Goal: Transaction & Acquisition: Purchase product/service

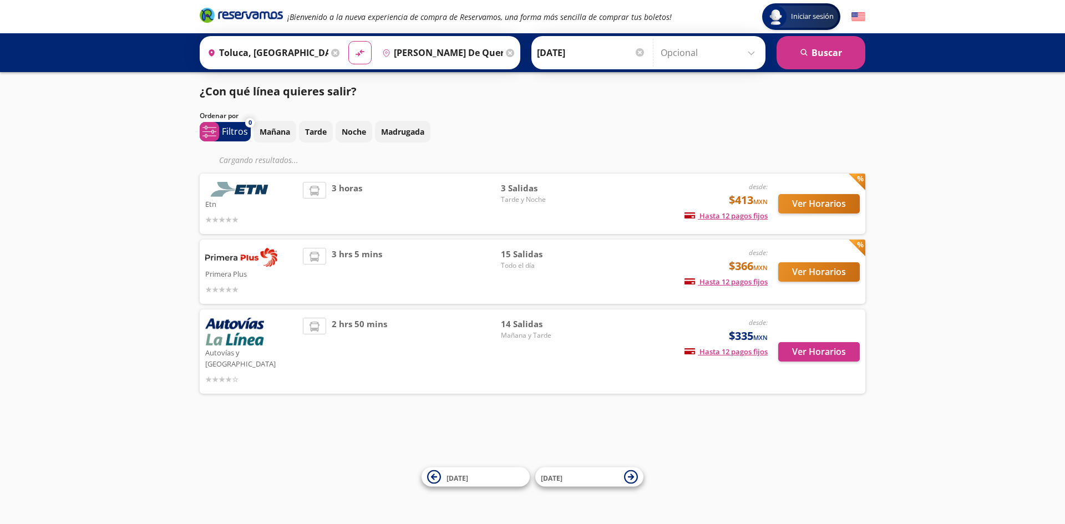
click at [818, 357] on div "Ver Horarios" at bounding box center [814, 352] width 92 height 68
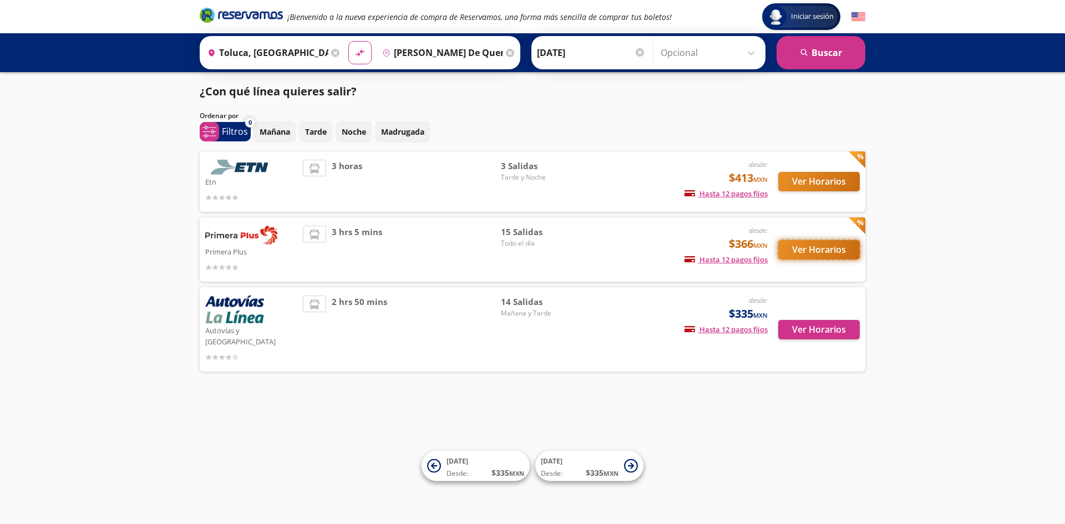
click at [814, 243] on button "Ver Horarios" at bounding box center [819, 249] width 82 height 19
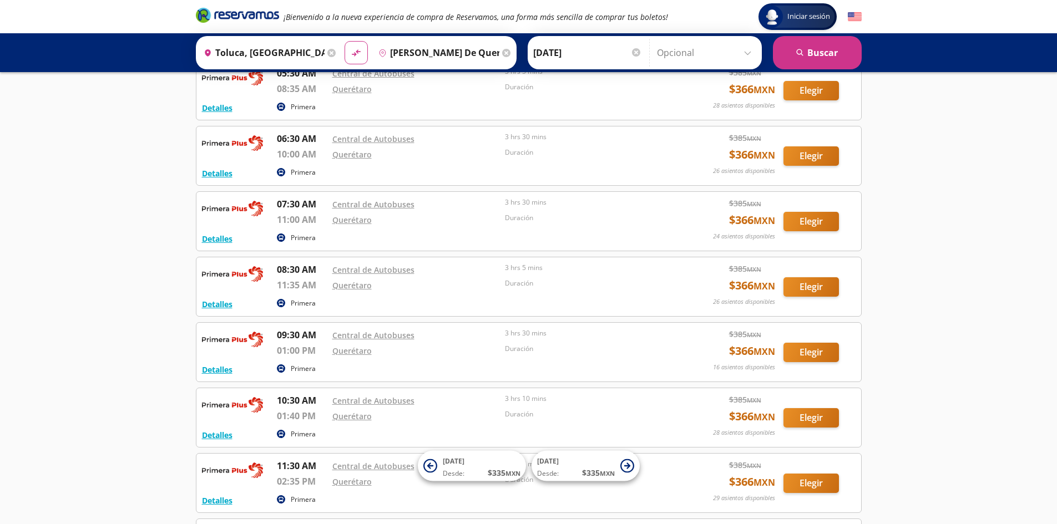
scroll to position [76, 0]
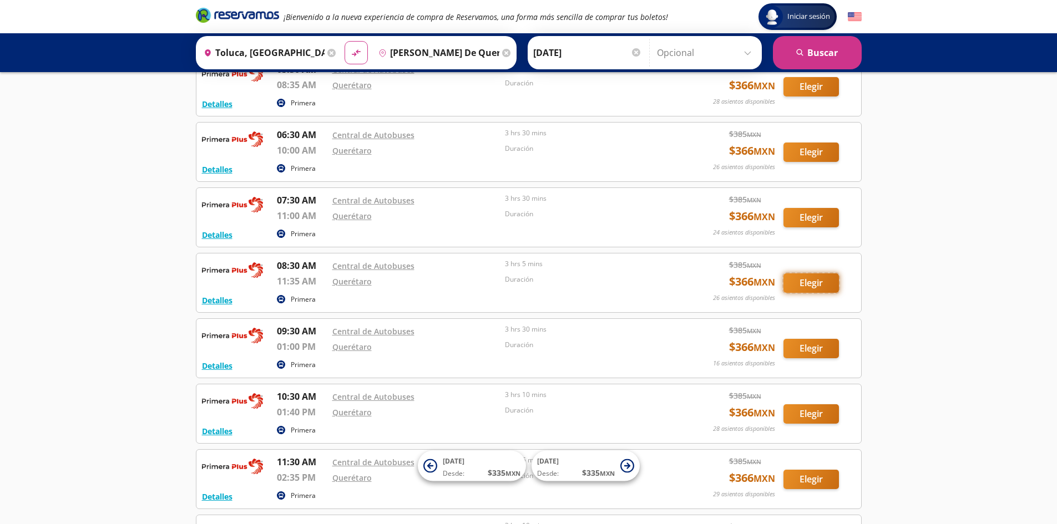
click at [808, 284] on button "Elegir" at bounding box center [810, 282] width 55 height 19
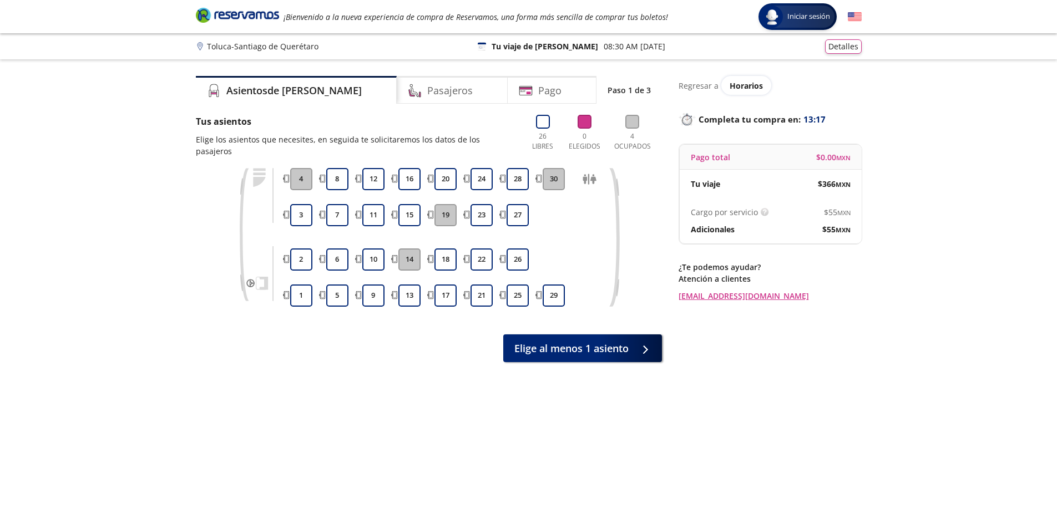
click at [855, 14] on img at bounding box center [855, 17] width 14 height 14
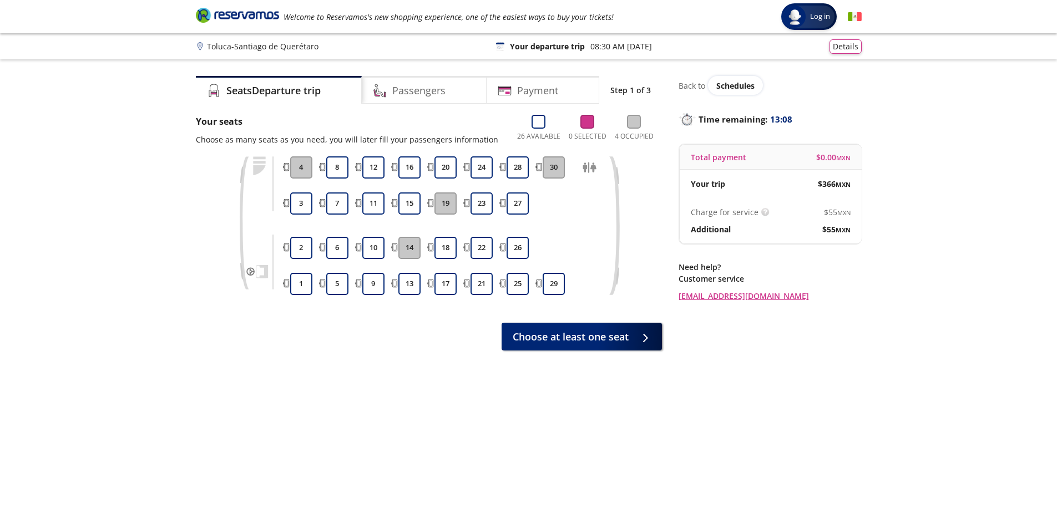
drag, startPoint x: 850, startPoint y: 12, endPoint x: 867, endPoint y: 17, distance: 17.4
click at [850, 12] on img at bounding box center [855, 17] width 14 height 14
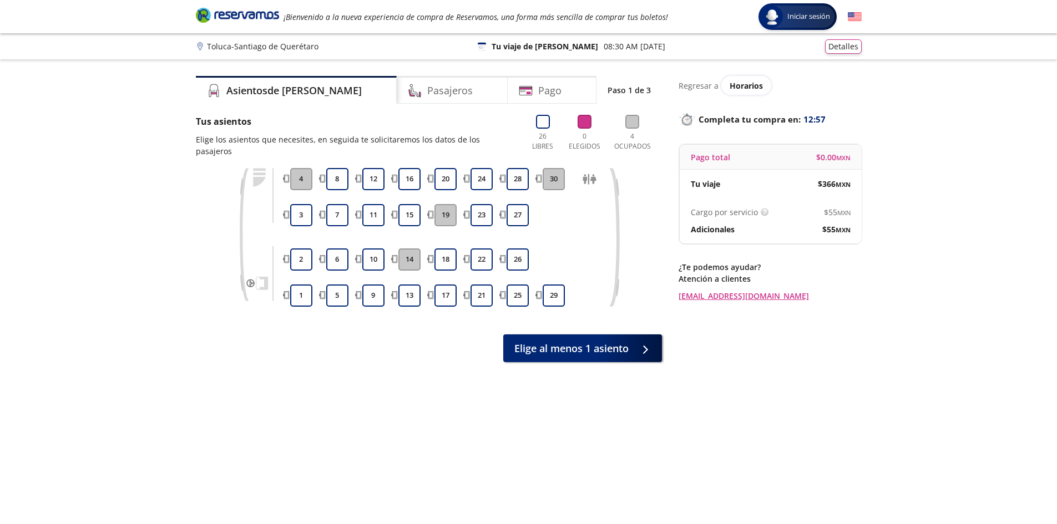
click at [592, 173] on icon at bounding box center [589, 180] width 14 height 14
click at [376, 285] on button "9" at bounding box center [373, 296] width 22 height 22
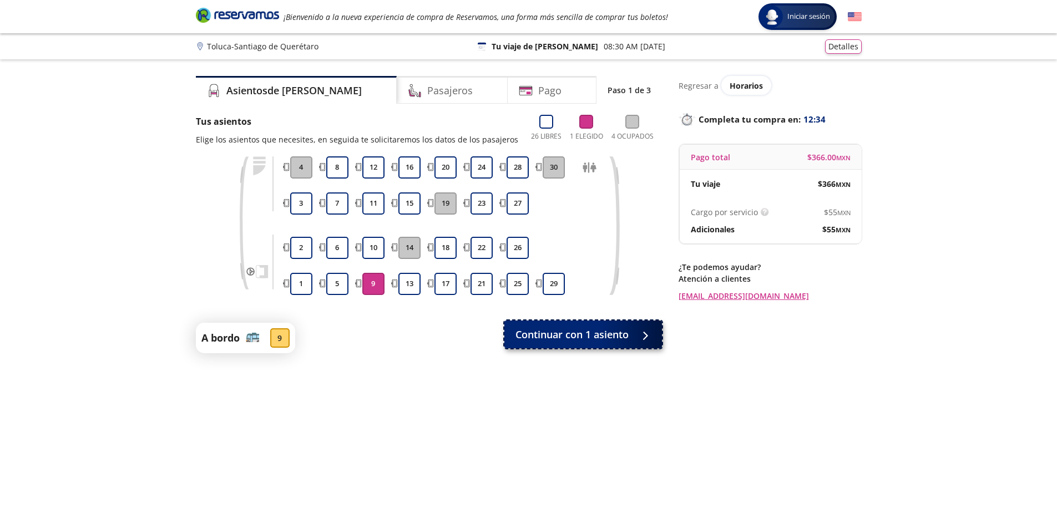
click at [590, 332] on span "Continuar con 1 asiento" at bounding box center [571, 334] width 113 height 15
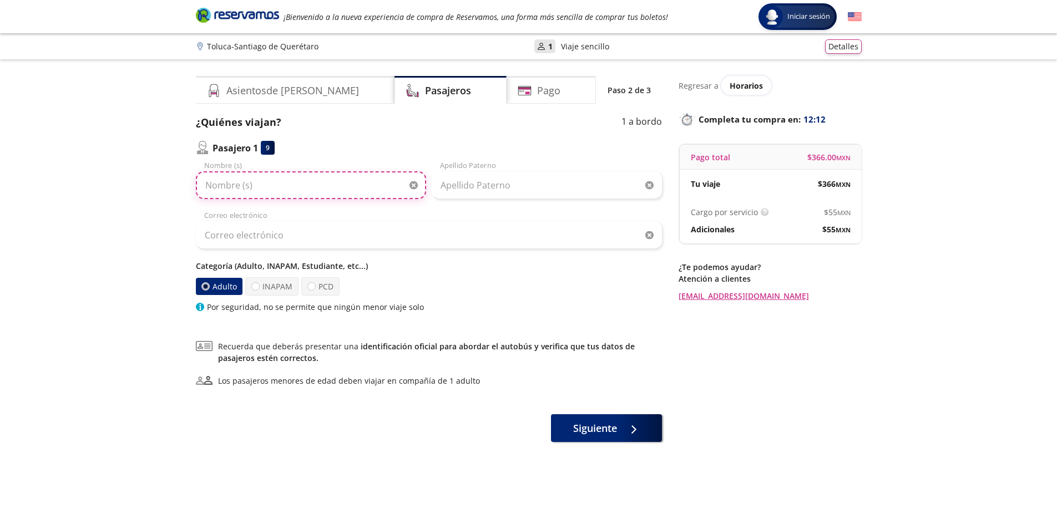
click at [261, 180] on input "Nombre (s)" at bounding box center [311, 185] width 230 height 28
type input "s"
type input "SARA"
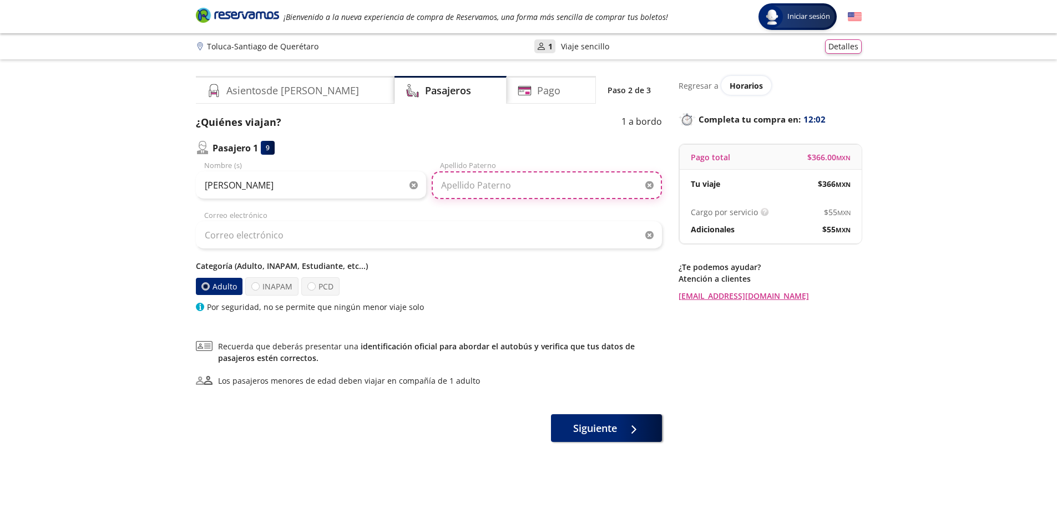
click at [451, 189] on input "Apellido Paterno" at bounding box center [547, 185] width 230 height 28
type input "HERNANDEZ"
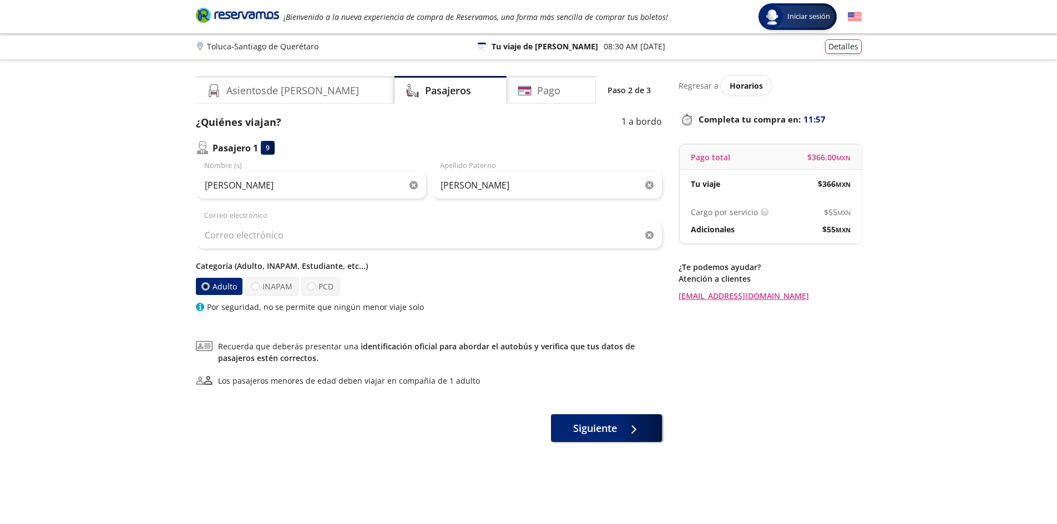
click at [219, 219] on div "Correo electrónico" at bounding box center [429, 229] width 466 height 39
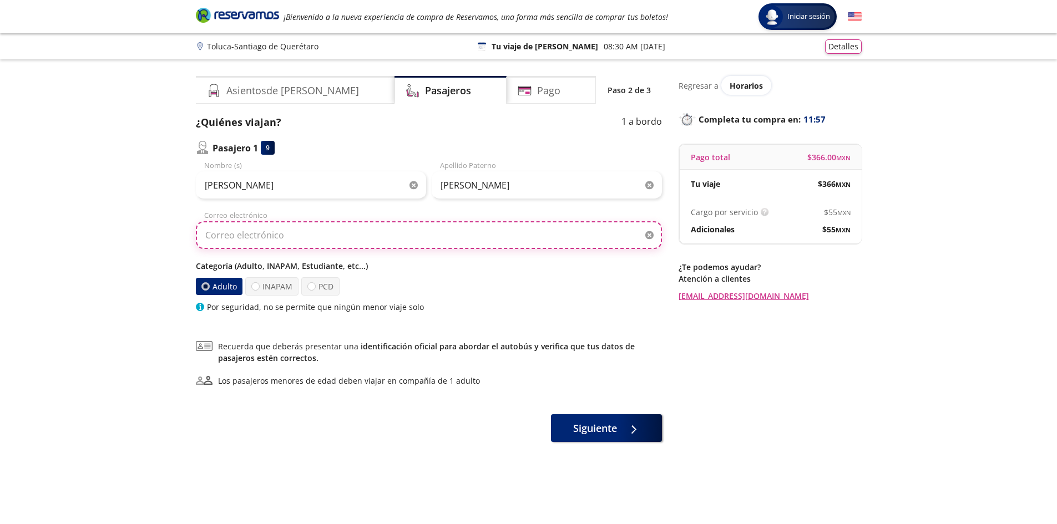
click at [220, 234] on input "Correo electrónico" at bounding box center [429, 235] width 466 height 28
type input "shernandez@garis.mx"
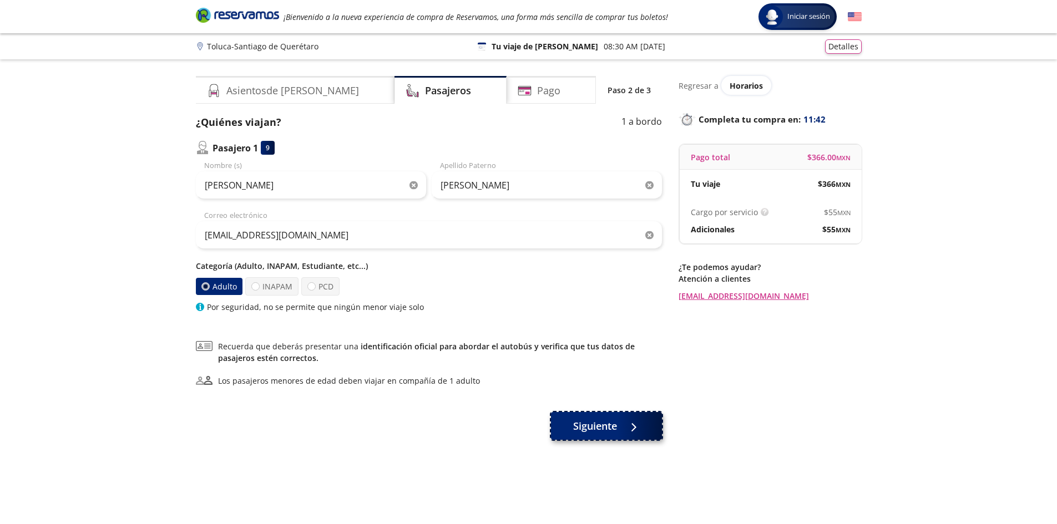
click at [609, 430] on span "Siguiente" at bounding box center [595, 426] width 44 height 15
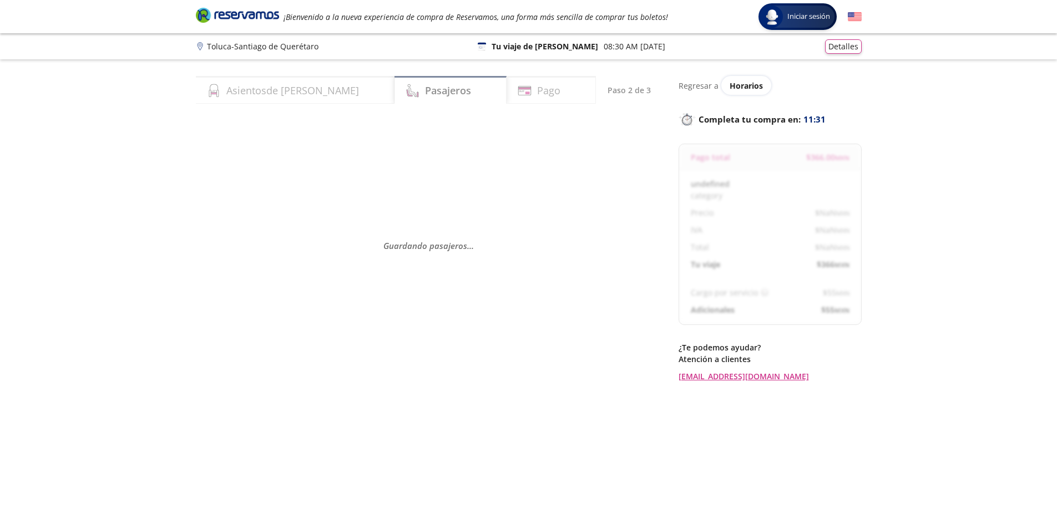
select select "MX"
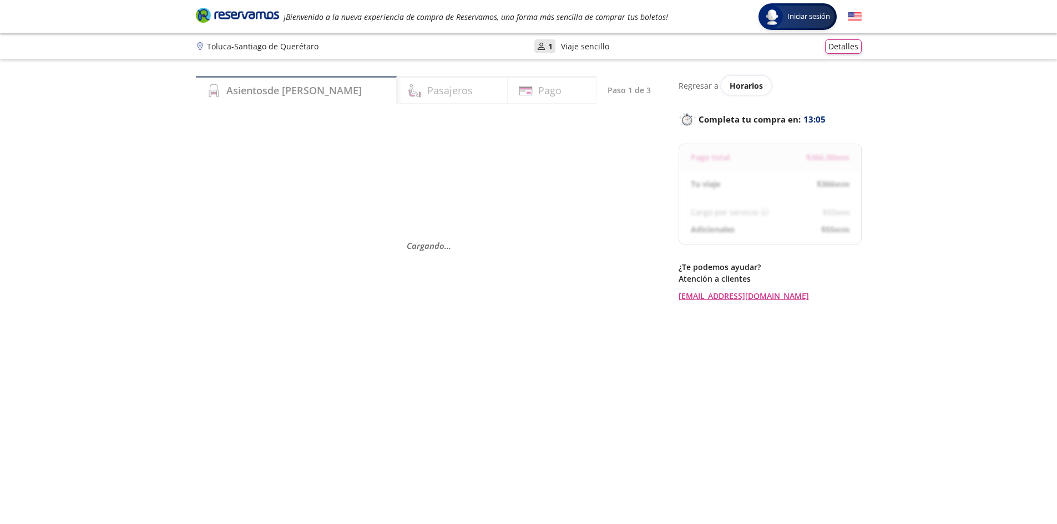
scroll to position [69, 0]
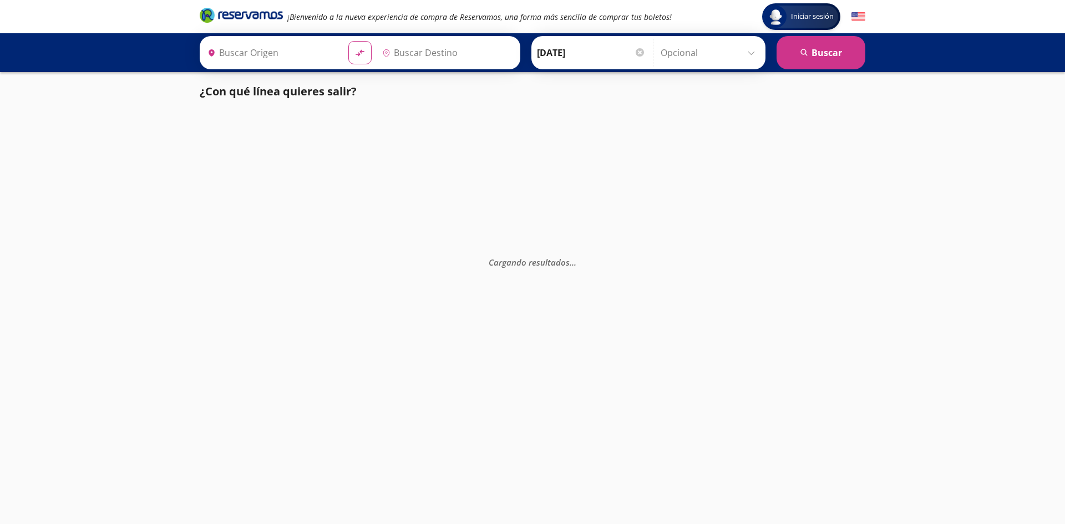
type input "Toluca, México"
type input "Santiago de Querétaro, Querétaro"
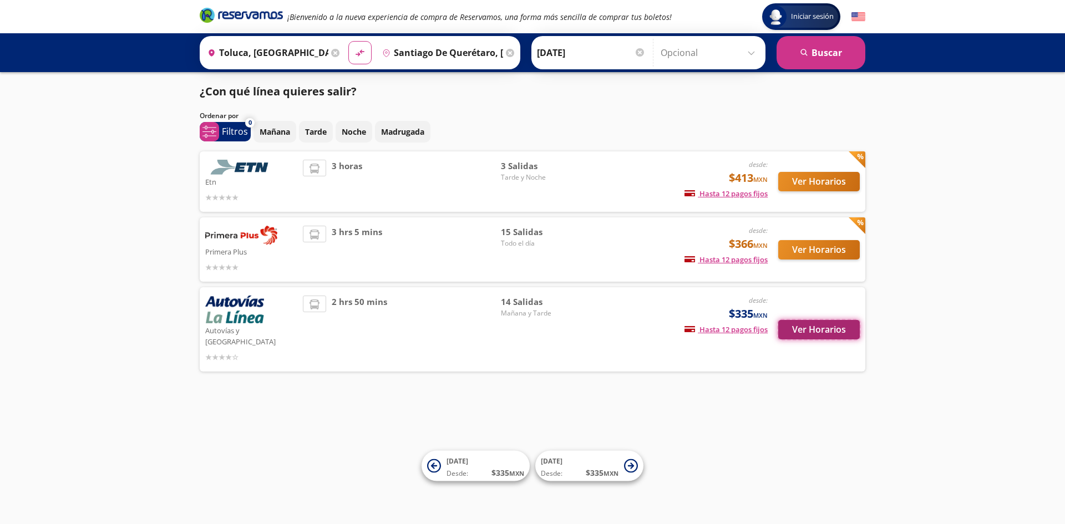
click at [806, 327] on button "Ver Horarios" at bounding box center [819, 329] width 82 height 19
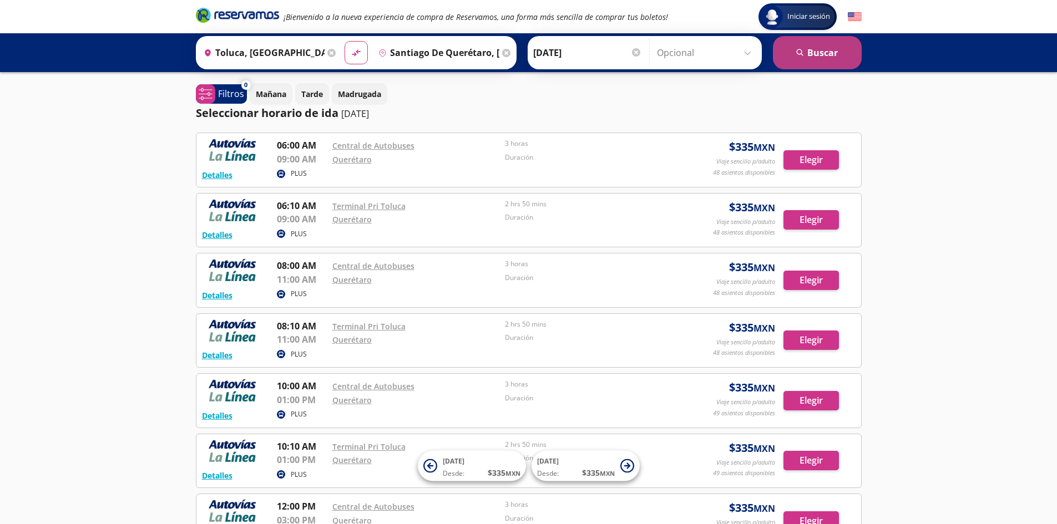
click at [800, 43] on button "search Buscar" at bounding box center [817, 52] width 89 height 33
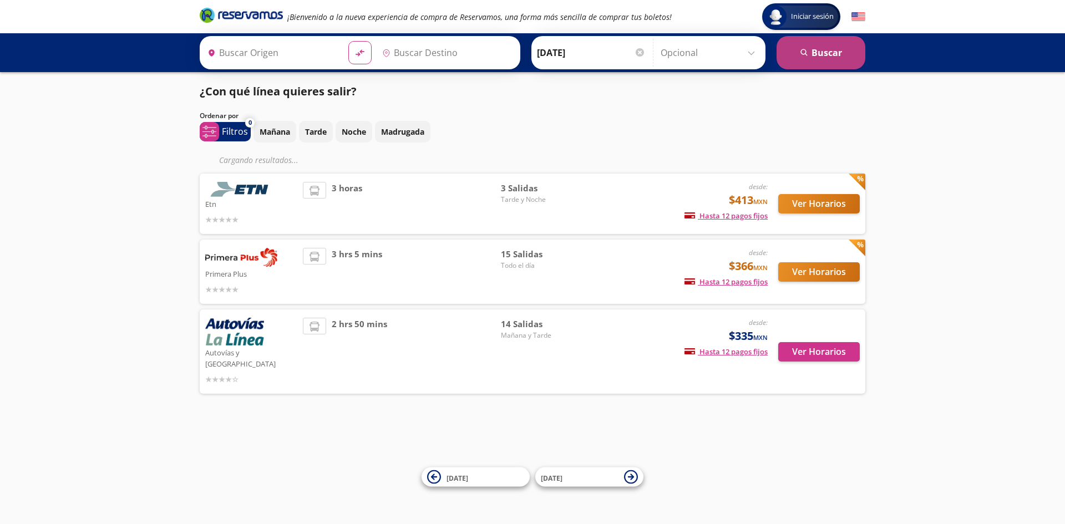
type input "Toluca, México"
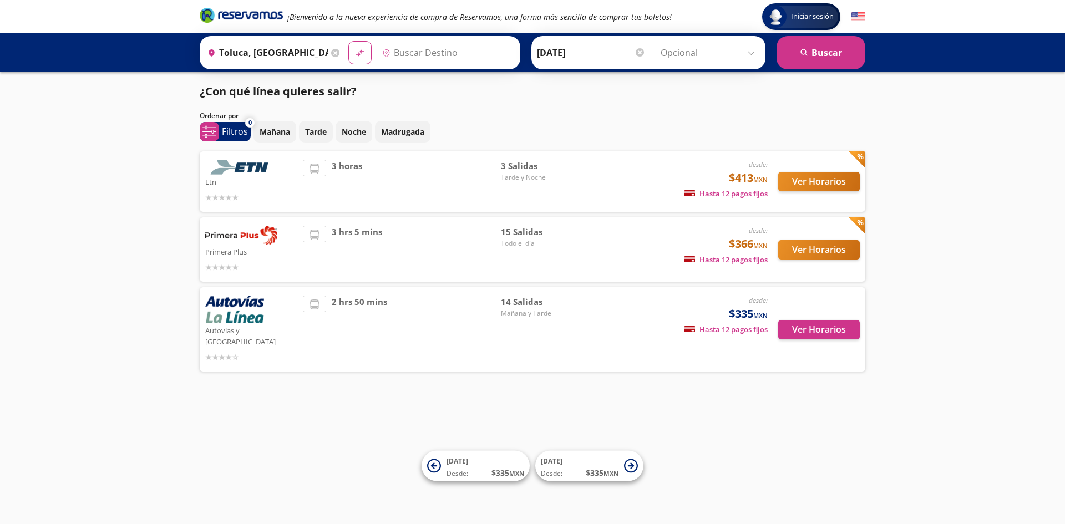
type input "Santiago de Querétaro, Querétaro"
click at [809, 246] on button "Ver Horarios" at bounding box center [819, 249] width 82 height 19
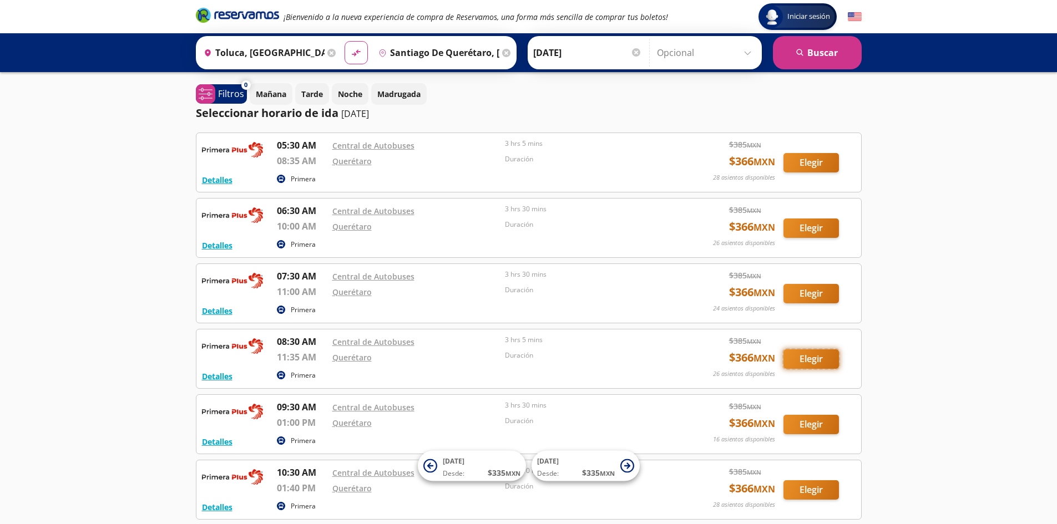
click at [817, 361] on button "Elegir" at bounding box center [810, 358] width 55 height 19
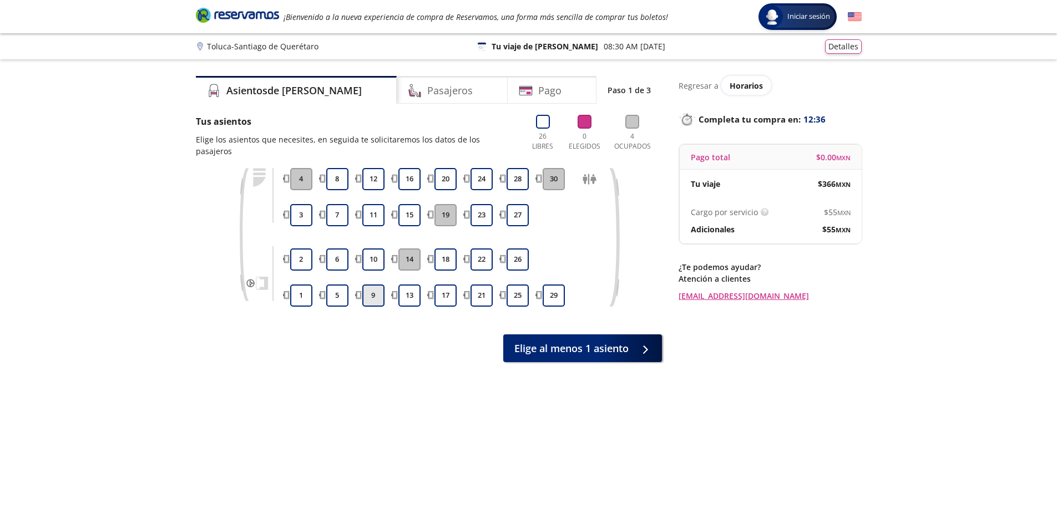
click at [373, 285] on button "9" at bounding box center [373, 296] width 22 height 22
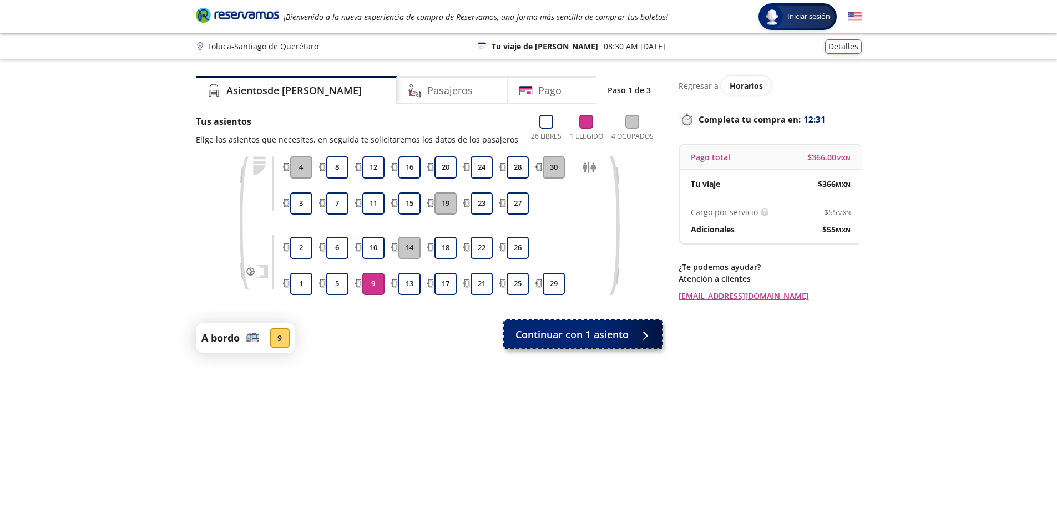
click at [561, 336] on span "Continuar con 1 asiento" at bounding box center [571, 334] width 113 height 15
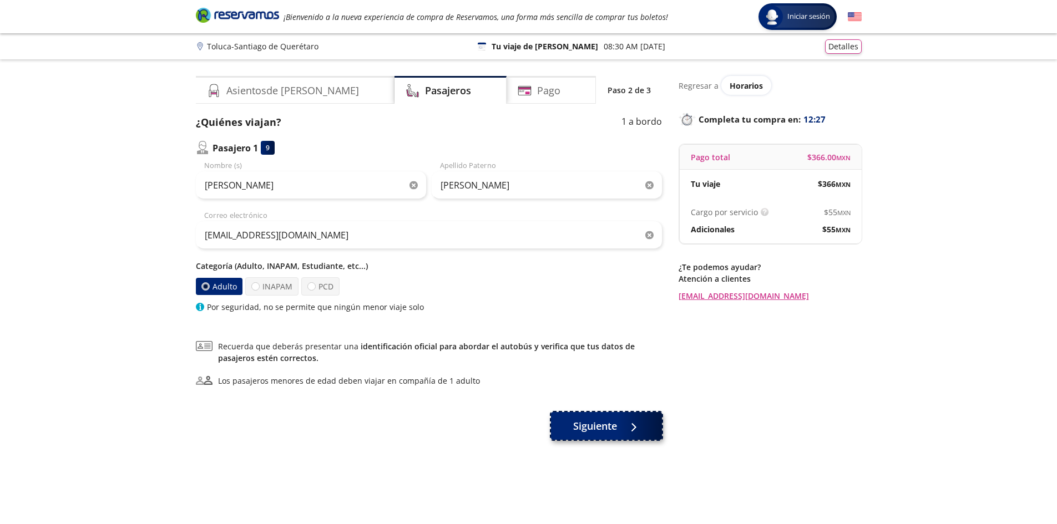
click at [599, 429] on span "Siguiente" at bounding box center [595, 426] width 44 height 15
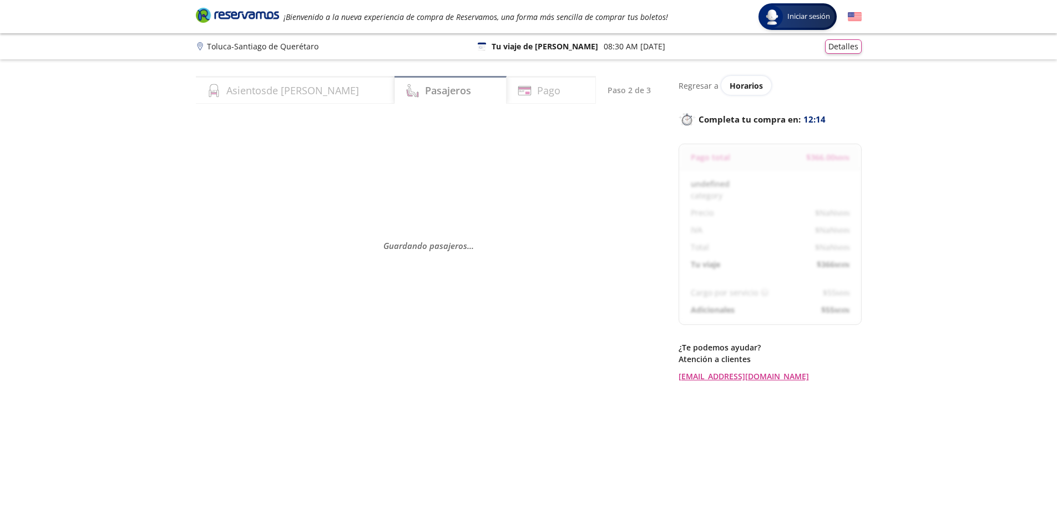
select select "MX"
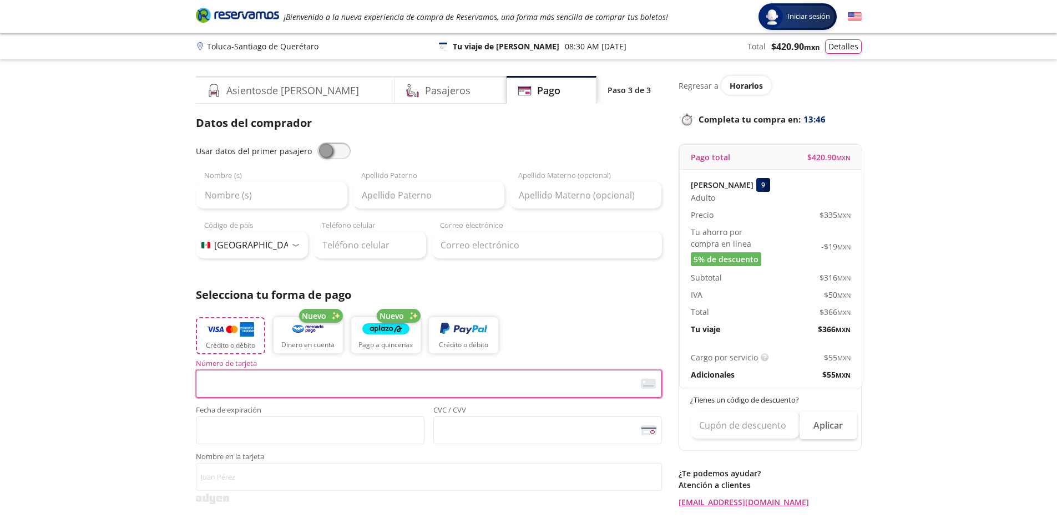
click at [225, 344] on p "Crédito o débito" at bounding box center [230, 346] width 49 height 10
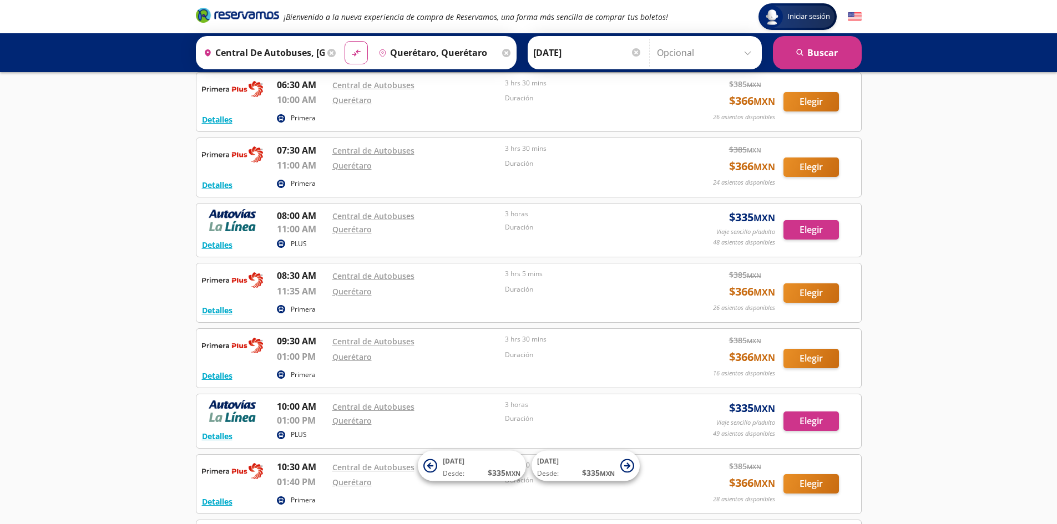
scroll to position [185, 0]
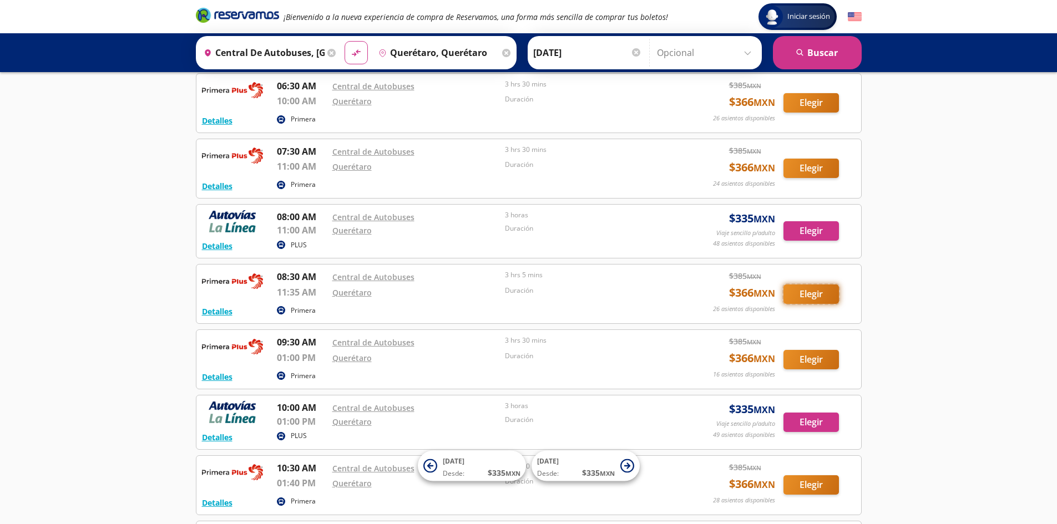
click at [809, 297] on button "Elegir" at bounding box center [810, 294] width 55 height 19
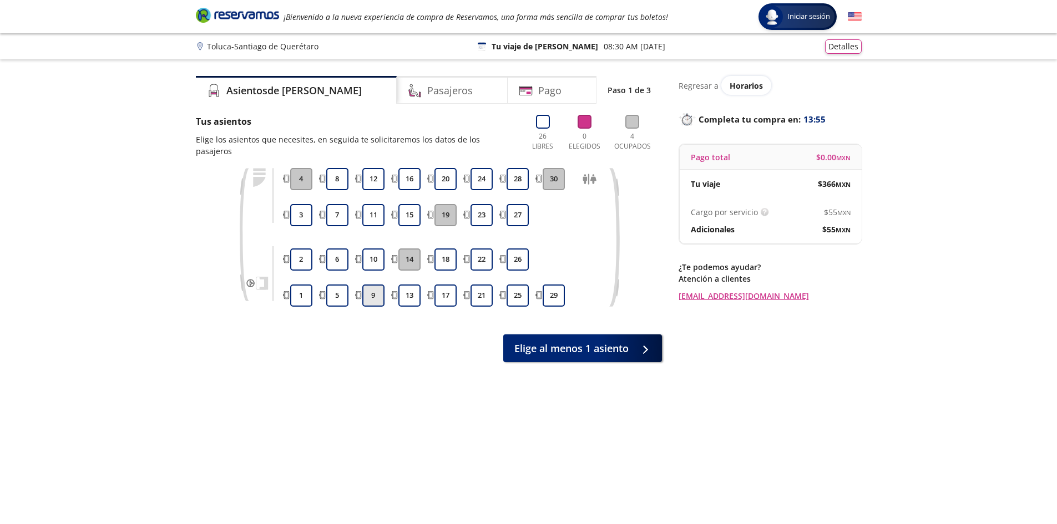
click at [381, 285] on button "9" at bounding box center [373, 296] width 22 height 22
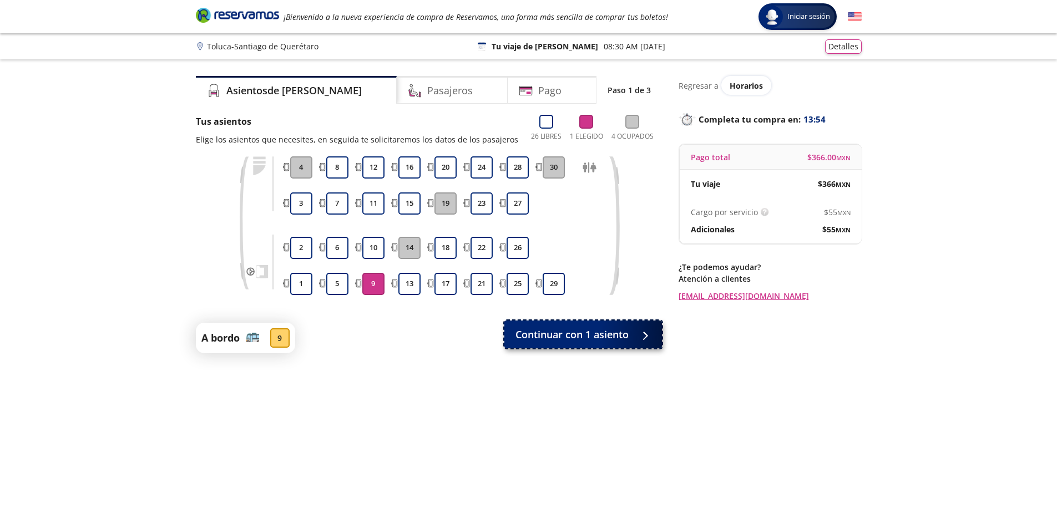
click at [606, 336] on span "Continuar con 1 asiento" at bounding box center [571, 334] width 113 height 15
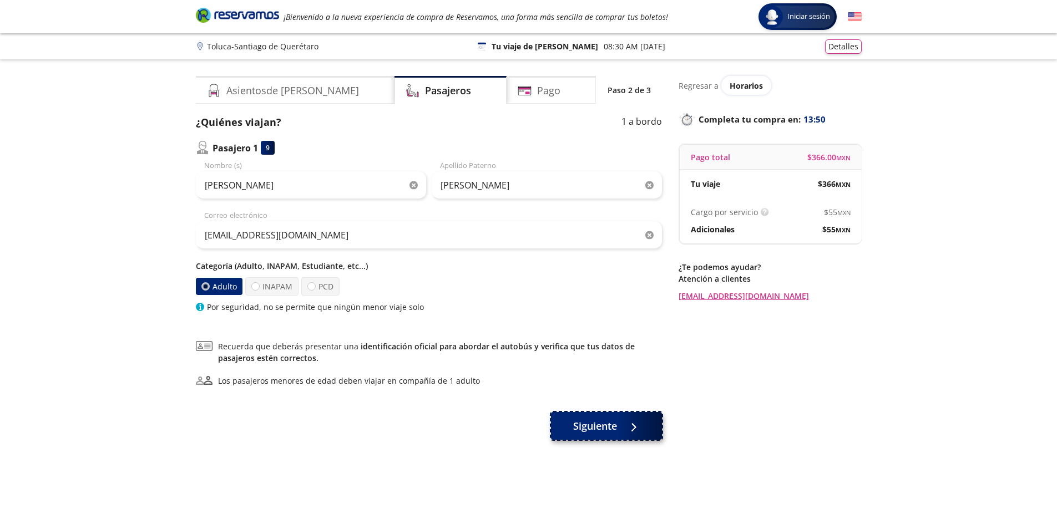
click at [601, 429] on span "Siguiente" at bounding box center [595, 426] width 44 height 15
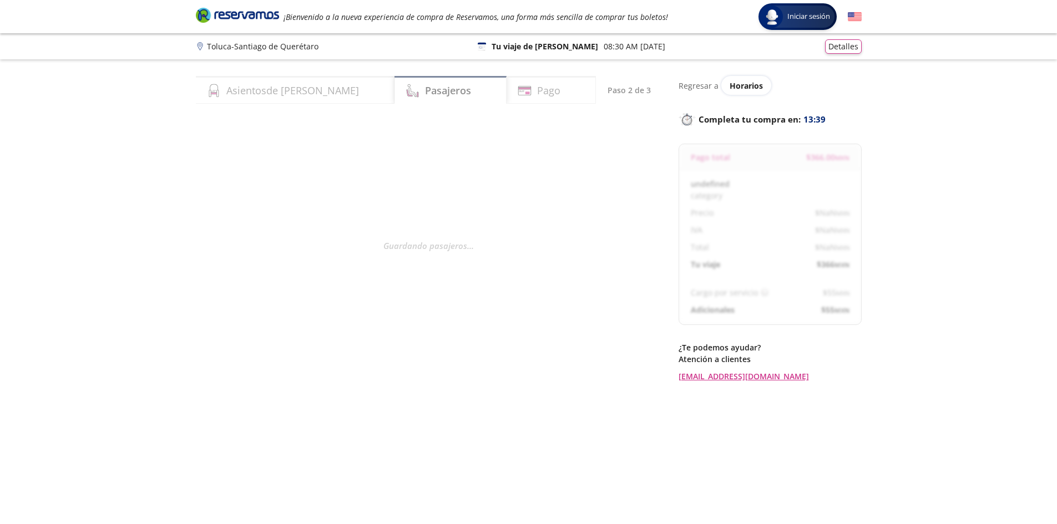
select select "MX"
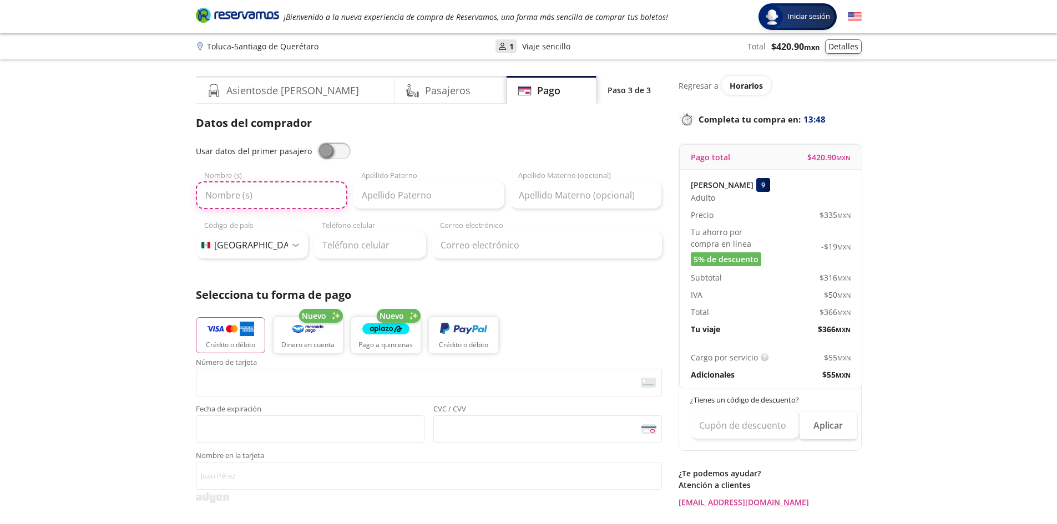
click at [220, 196] on input "Nombre (s)" at bounding box center [271, 195] width 151 height 28
type input "SARA"
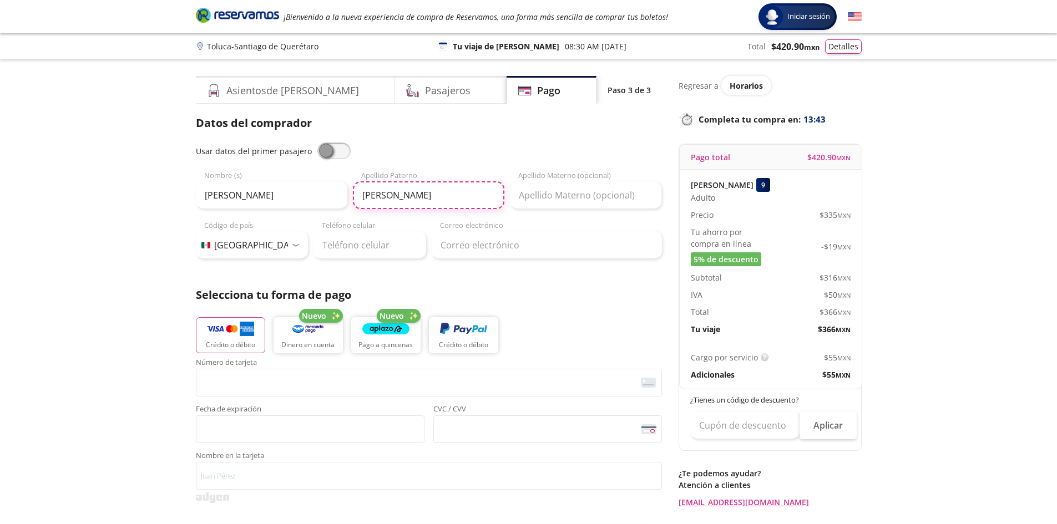
type input "HERNANDEZ"
type input "G"
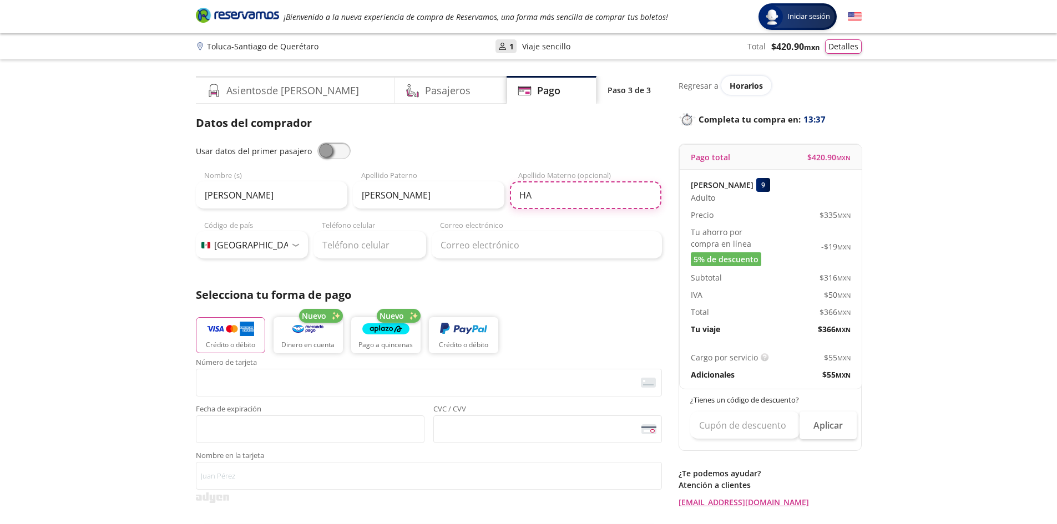
type input "H"
type input "GARCIA"
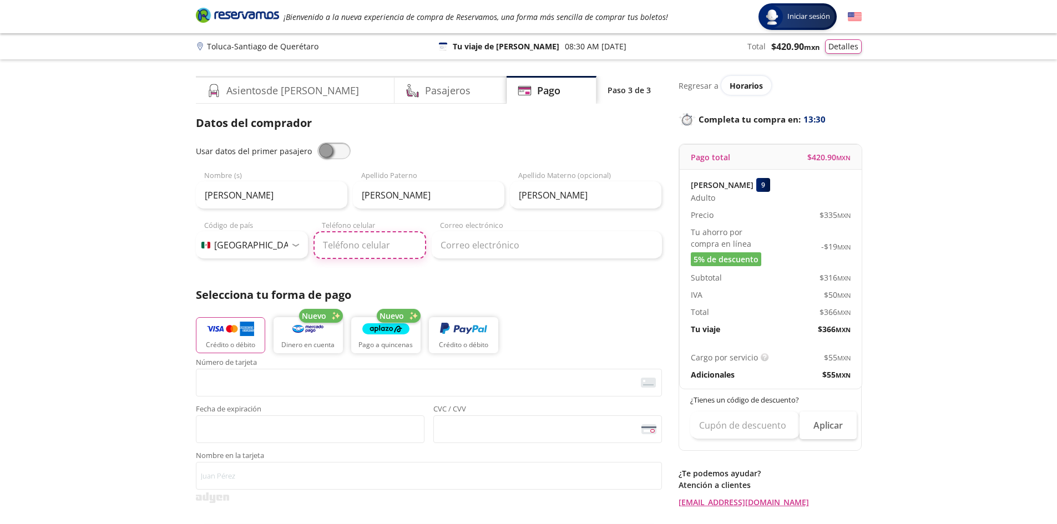
click at [358, 245] on input "Teléfono celular" at bounding box center [369, 245] width 113 height 28
type input "722 186 8129"
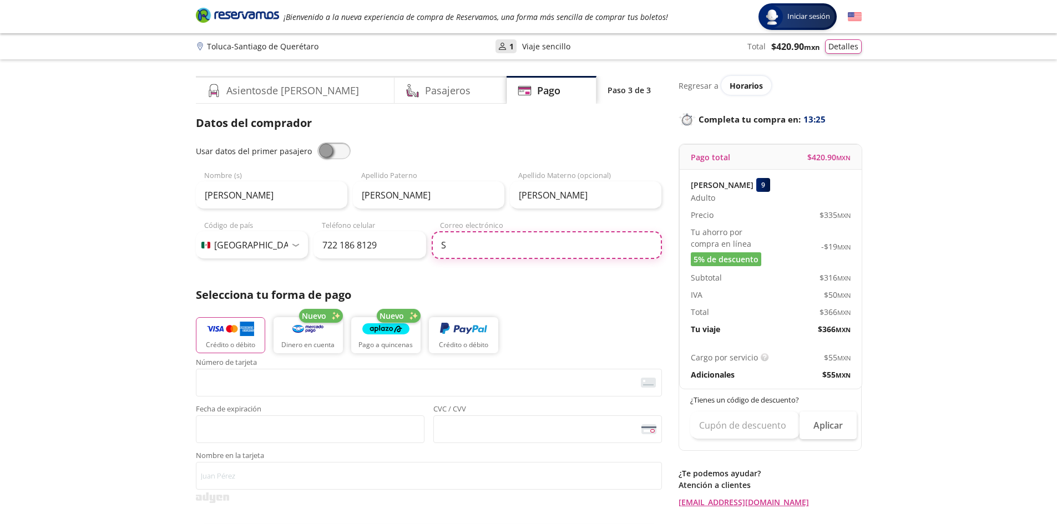
type input "S"
type input "shernandez@garis.mx"
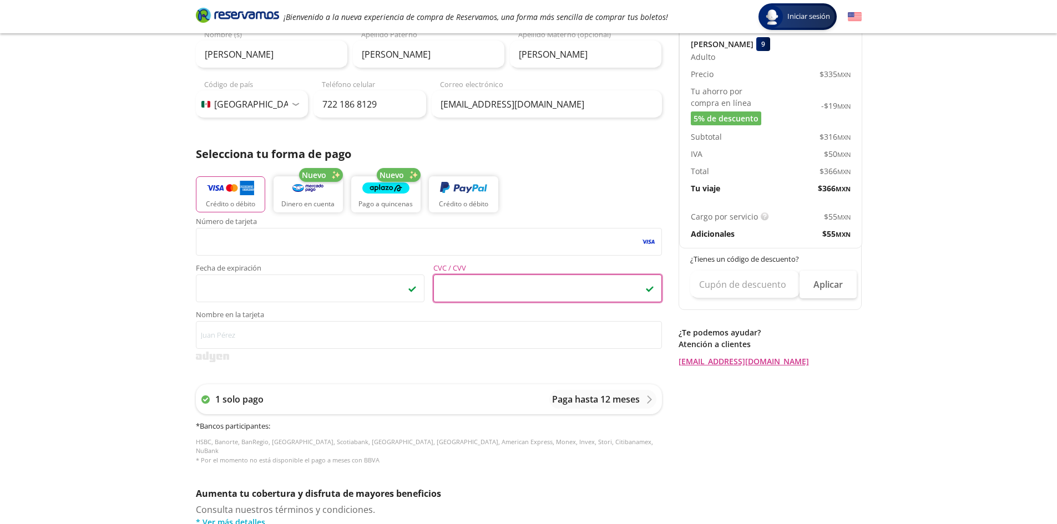
scroll to position [132, 0]
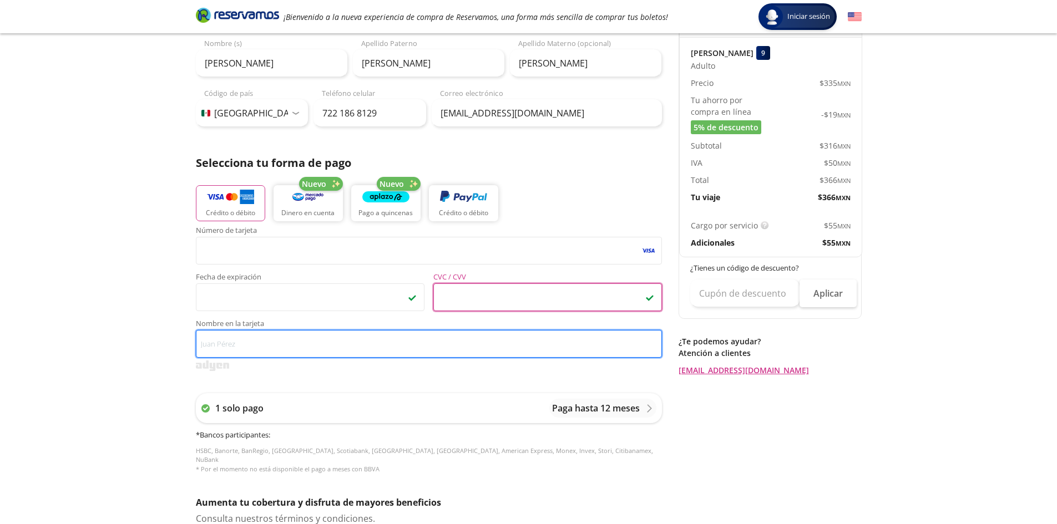
click at [228, 348] on input "Nombre en la tarjeta" at bounding box center [429, 344] width 466 height 28
type input "s"
type input "SERVICIO COMERCIAL GARIS"
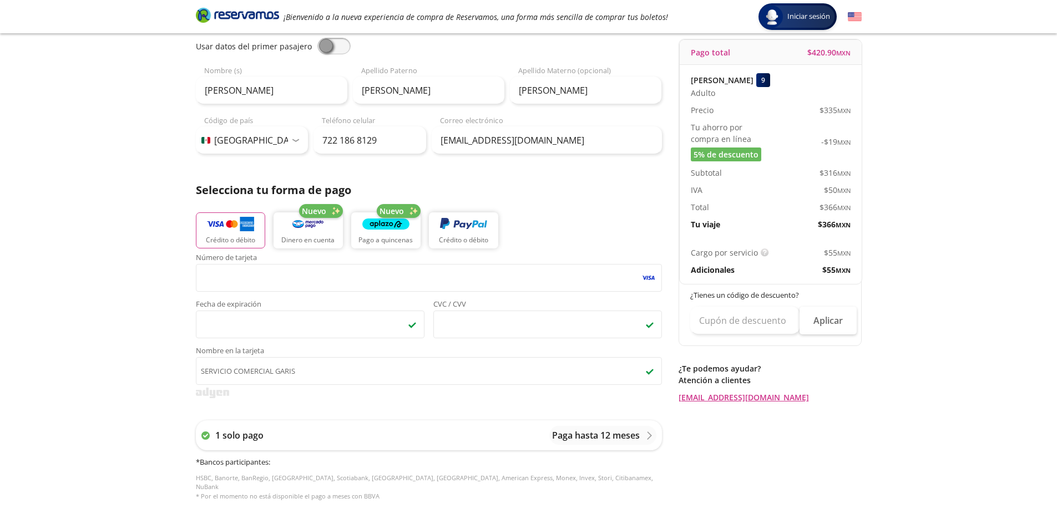
scroll to position [0, 0]
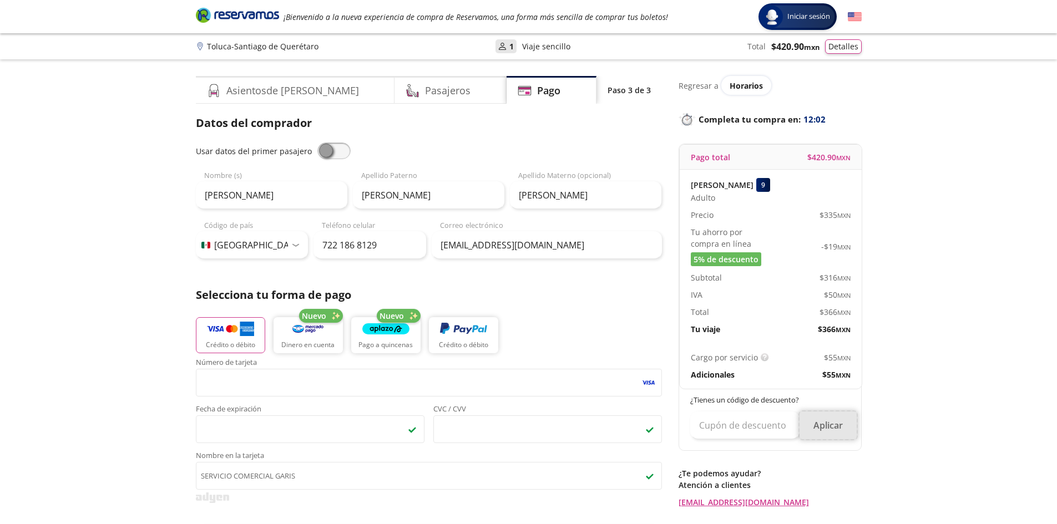
click at [836, 427] on button "Aplicar" at bounding box center [827, 426] width 57 height 28
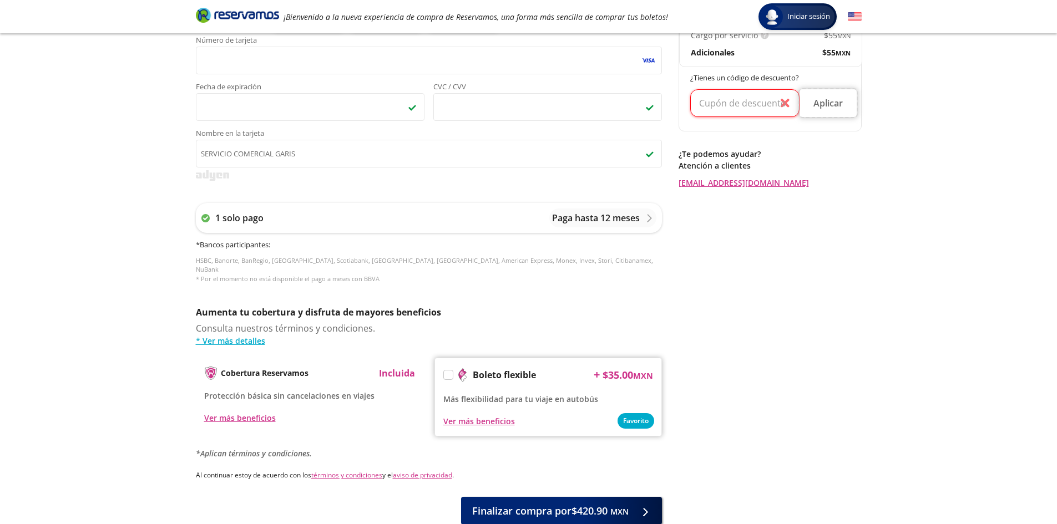
scroll to position [386, 0]
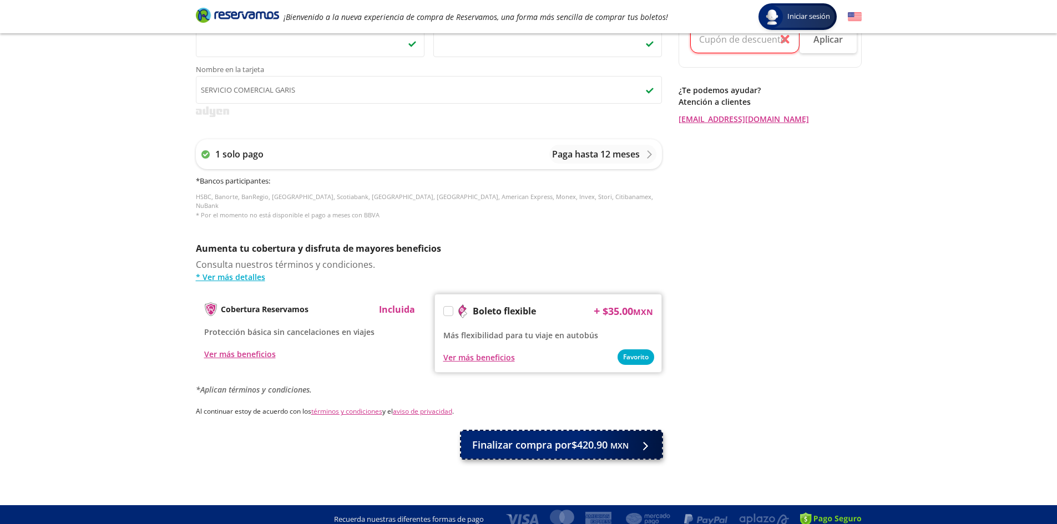
click at [541, 440] on span "Finalizar compra por $420.90 MXN" at bounding box center [550, 445] width 156 height 15
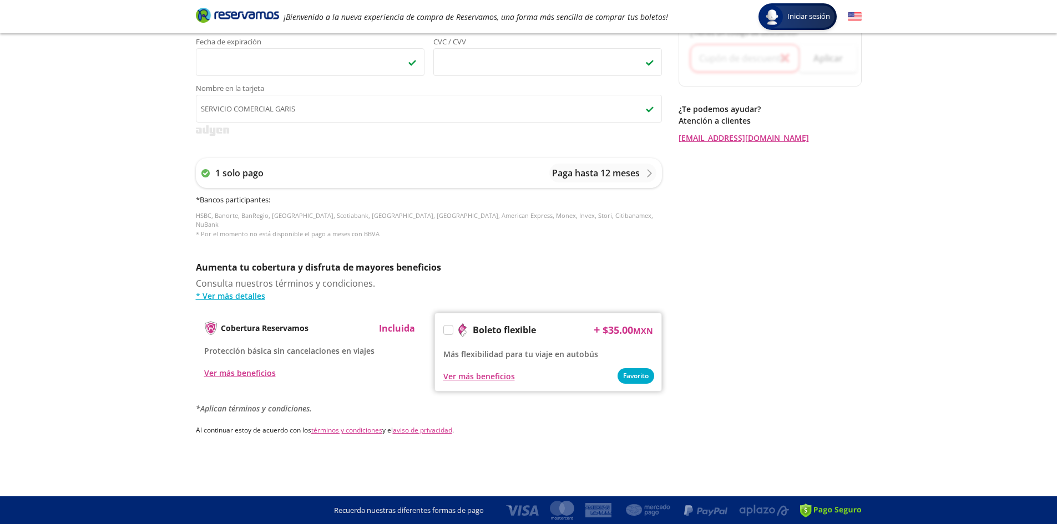
scroll to position [0, 0]
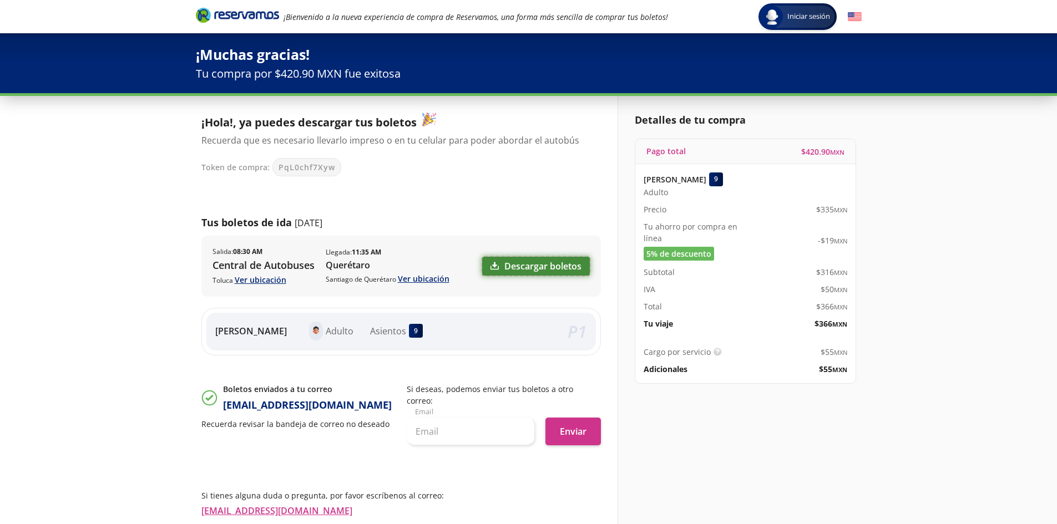
click at [555, 267] on link "Descargar boletos" at bounding box center [536, 266] width 108 height 19
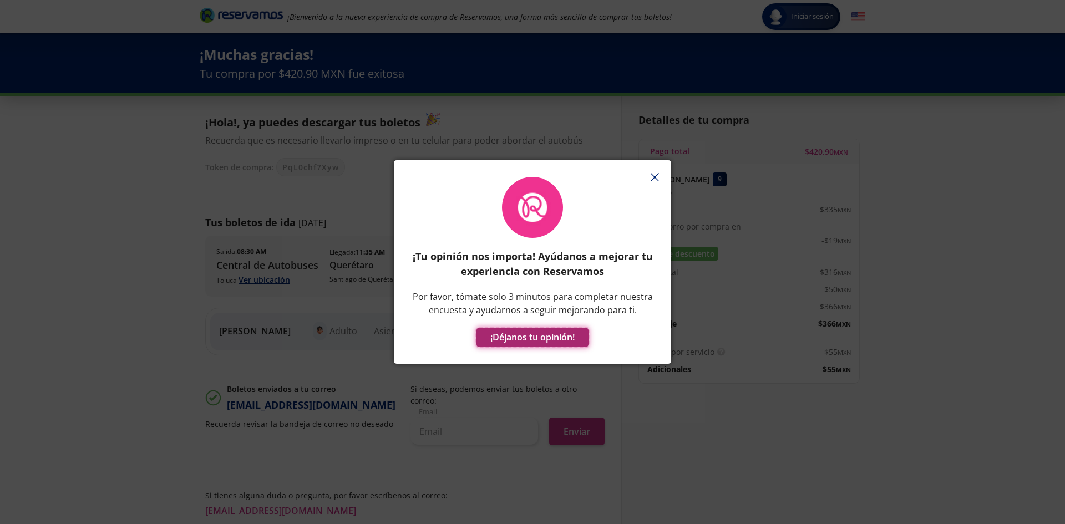
click at [556, 337] on button "¡Déjanos tu opinión!" at bounding box center [532, 337] width 112 height 19
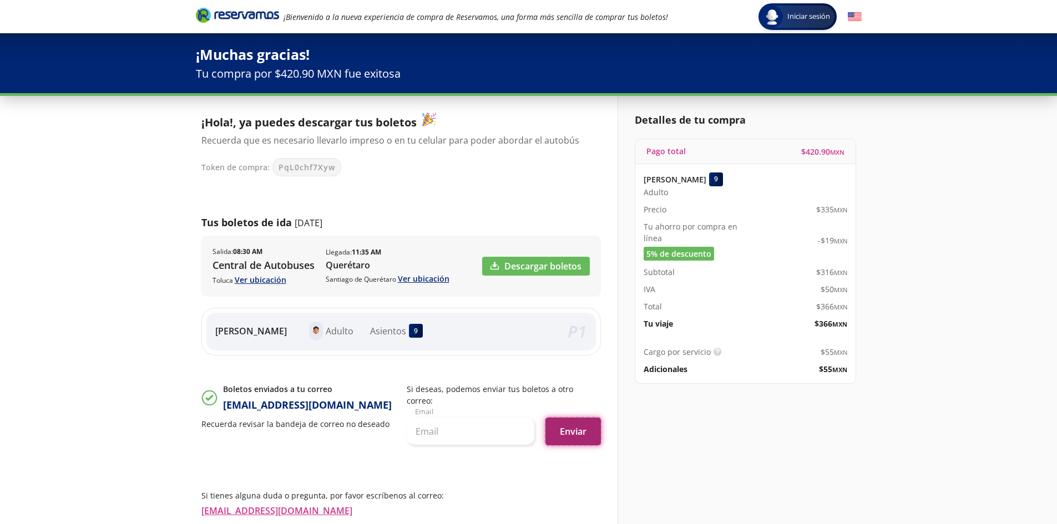
click at [570, 420] on button "Enviar" at bounding box center [572, 432] width 55 height 28
click at [418, 280] on link "Ver ubicación" at bounding box center [424, 278] width 52 height 11
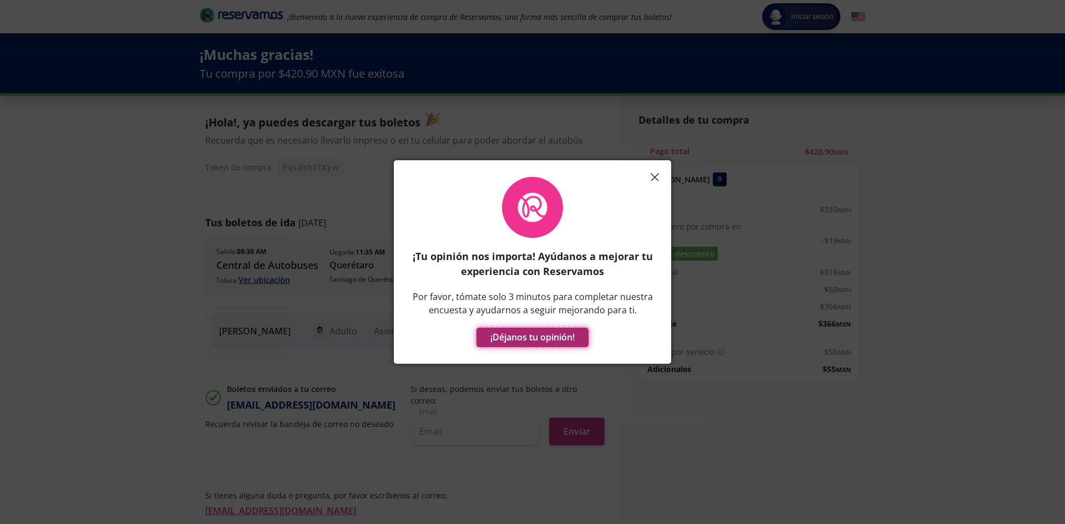
click at [532, 339] on button "¡Déjanos tu opinión!" at bounding box center [532, 337] width 112 height 19
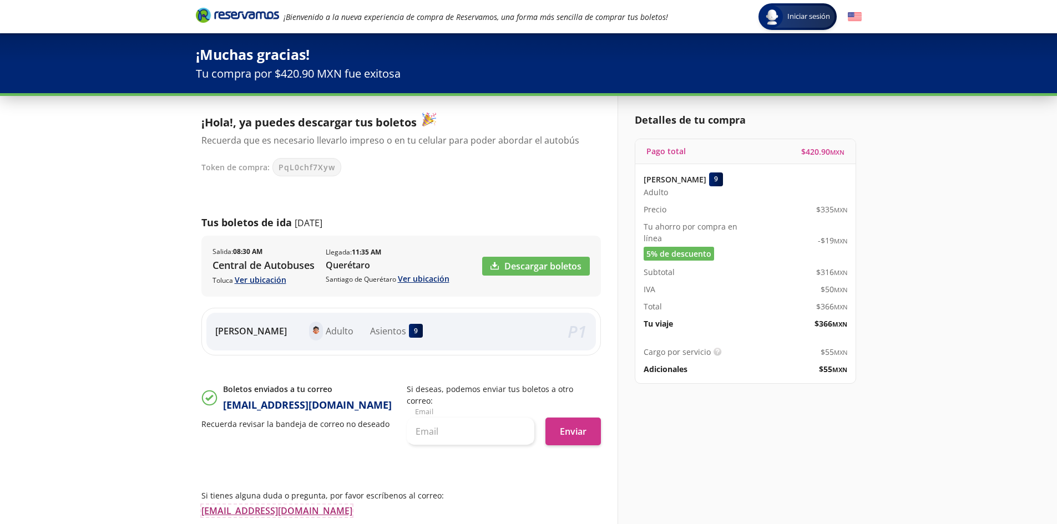
click at [264, 505] on link "contacto@reservamos.mx" at bounding box center [276, 511] width 151 height 12
click at [247, 16] on icon "Brand Logo" at bounding box center [237, 15] width 83 height 17
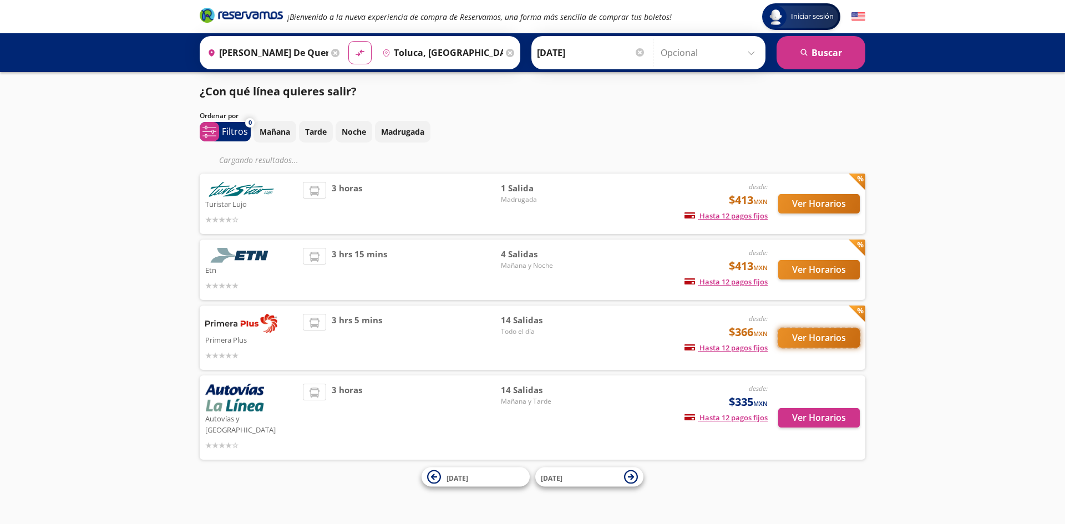
click at [809, 338] on button "Ver Horarios" at bounding box center [819, 337] width 82 height 19
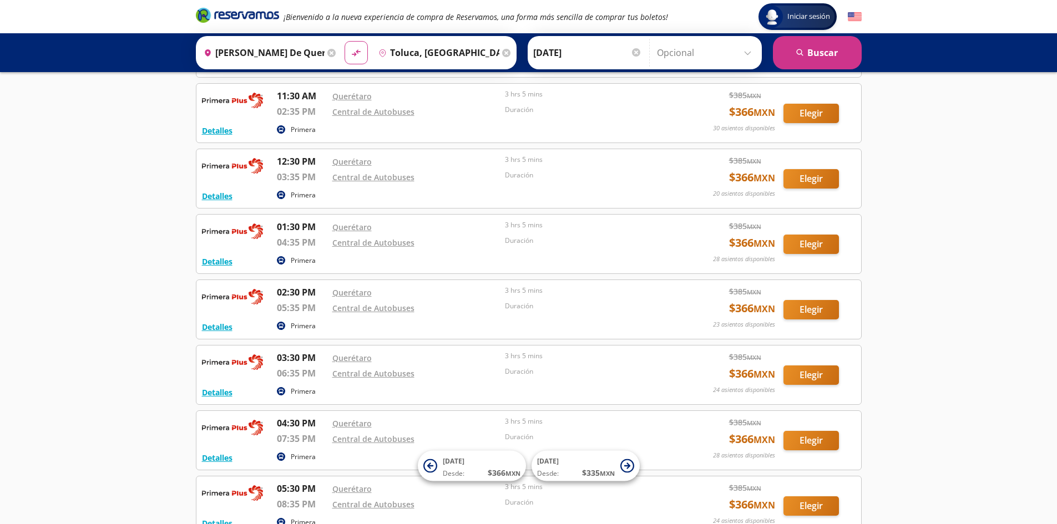
scroll to position [394, 0]
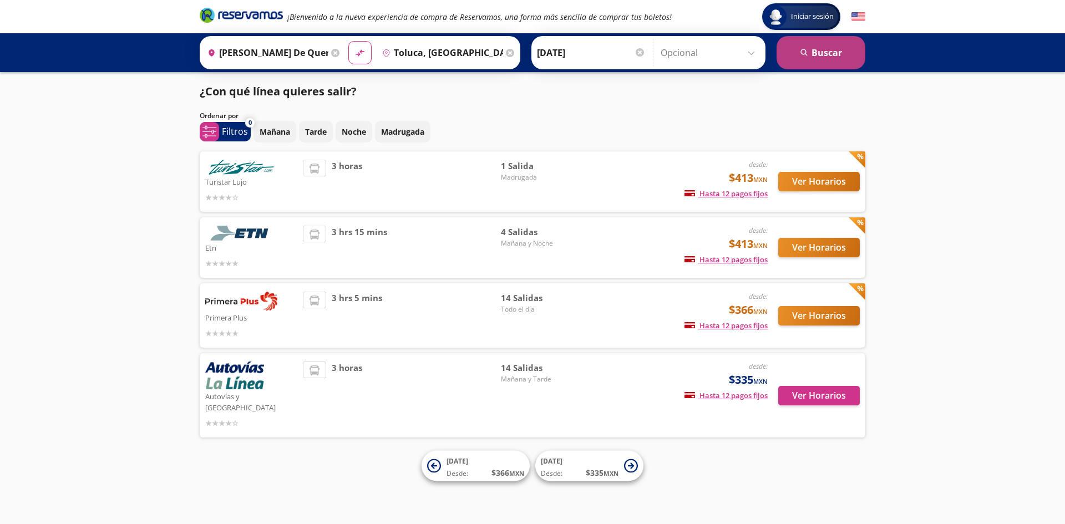
click at [824, 62] on button "search Buscar" at bounding box center [821, 52] width 89 height 33
type input "[PERSON_NAME] de Querétaro, [GEOGRAPHIC_DATA]"
type input "Toluca, México"
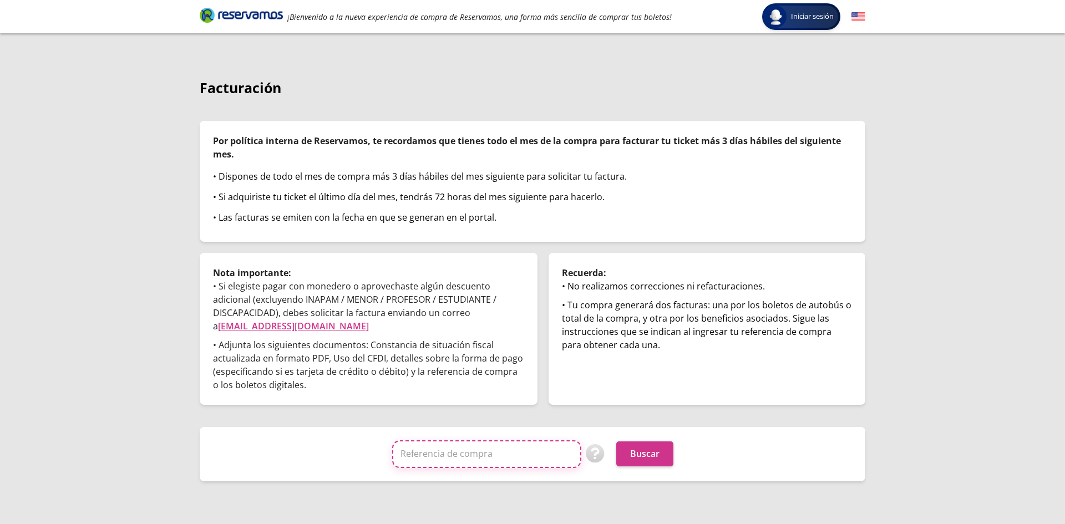
click at [448, 461] on input "Referencia de compra" at bounding box center [486, 454] width 189 height 28
type input "45911RSB0517490803601046083009"
click at [647, 458] on button "Buscar" at bounding box center [644, 454] width 57 height 25
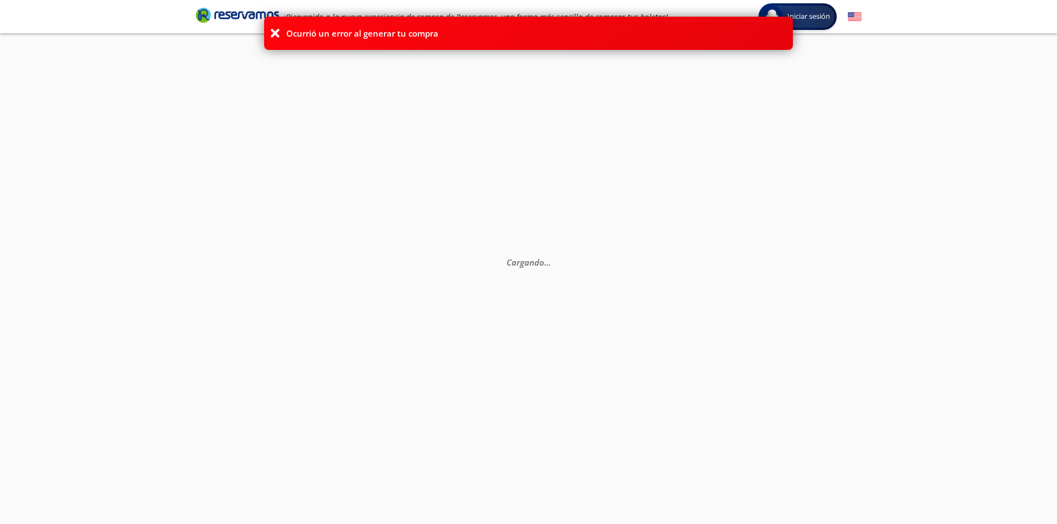
click at [272, 33] on icon at bounding box center [275, 33] width 11 height 11
click at [273, 33] on icon at bounding box center [275, 33] width 11 height 11
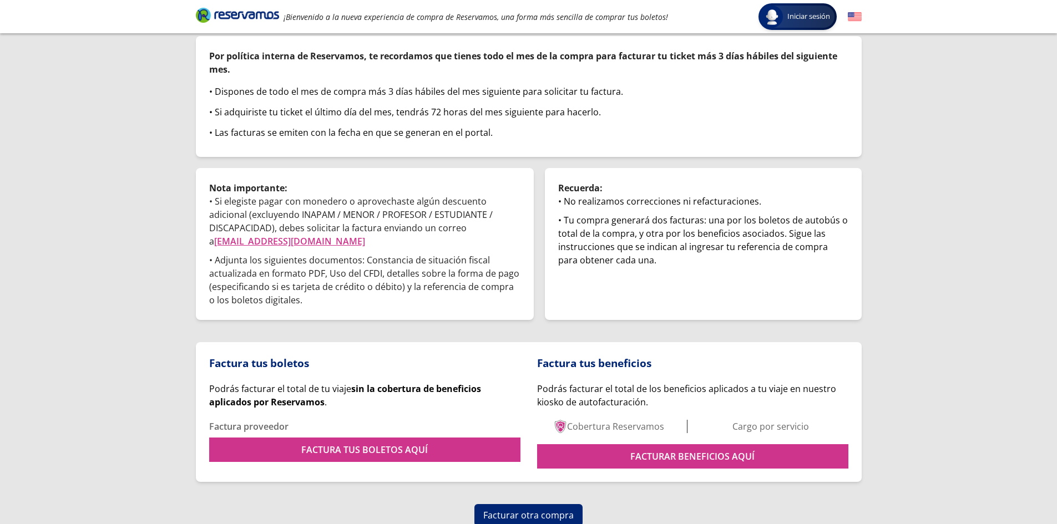
scroll to position [87, 0]
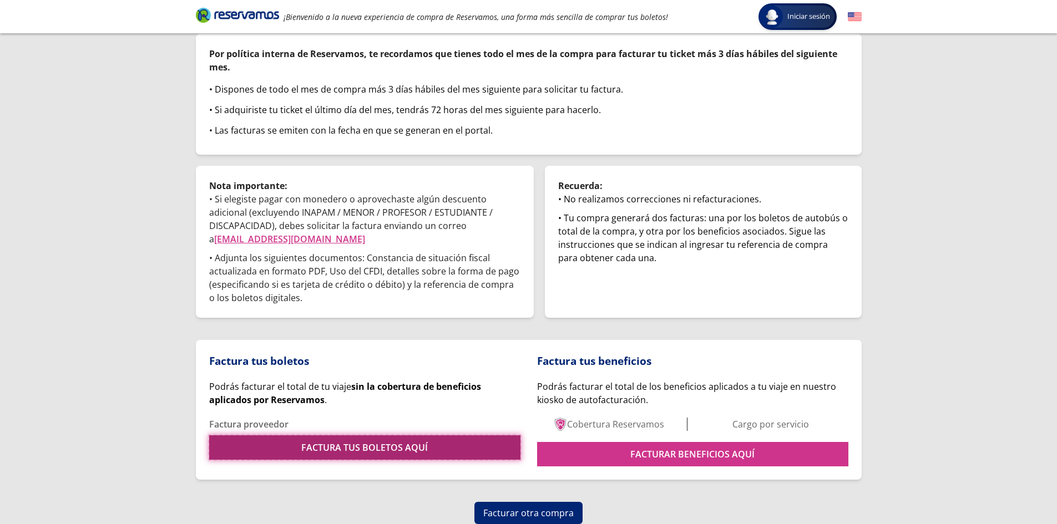
click at [394, 450] on link "FACTURA TUS BOLETOS AQUÍ" at bounding box center [364, 447] width 311 height 24
